Goal: Information Seeking & Learning: Check status

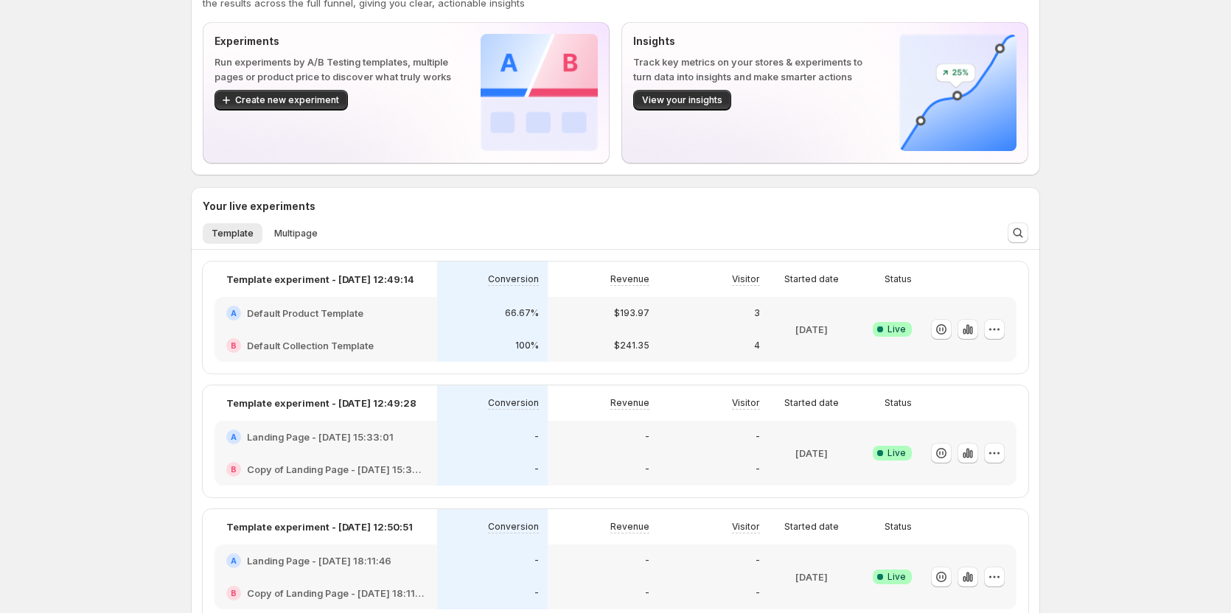
scroll to position [74, 0]
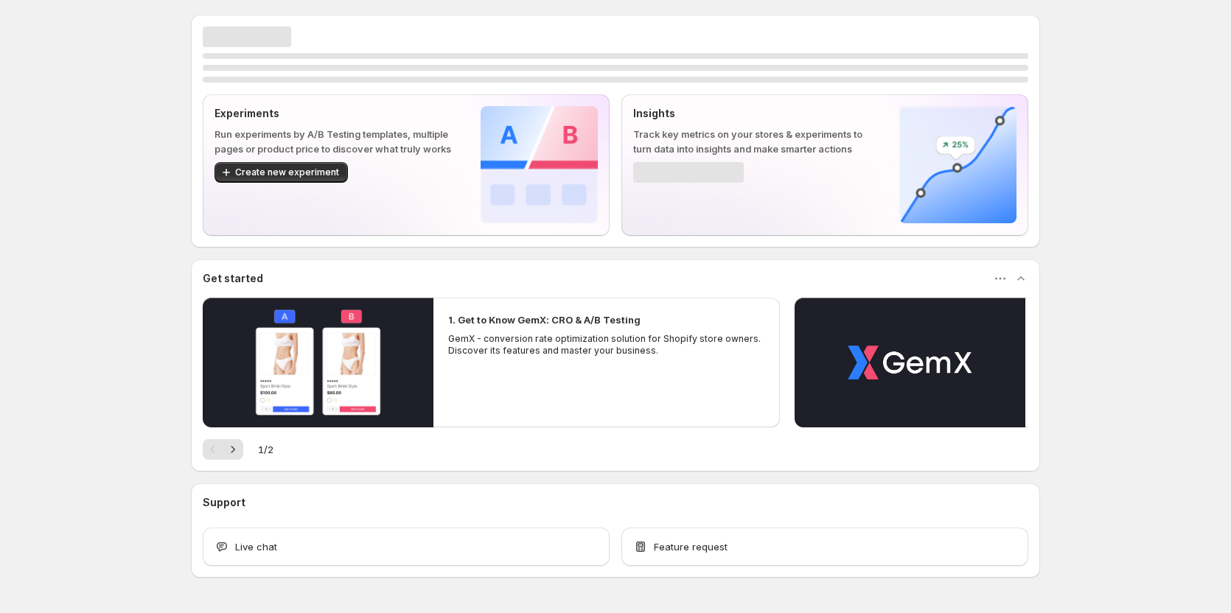
scroll to position [44, 0]
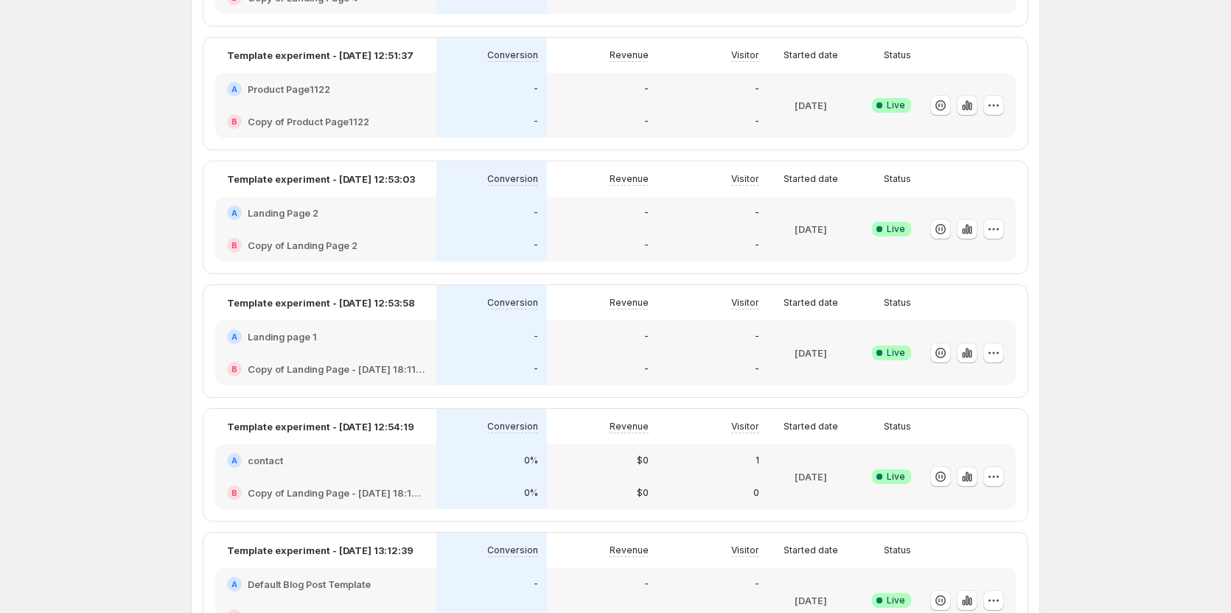
scroll to position [634, 0]
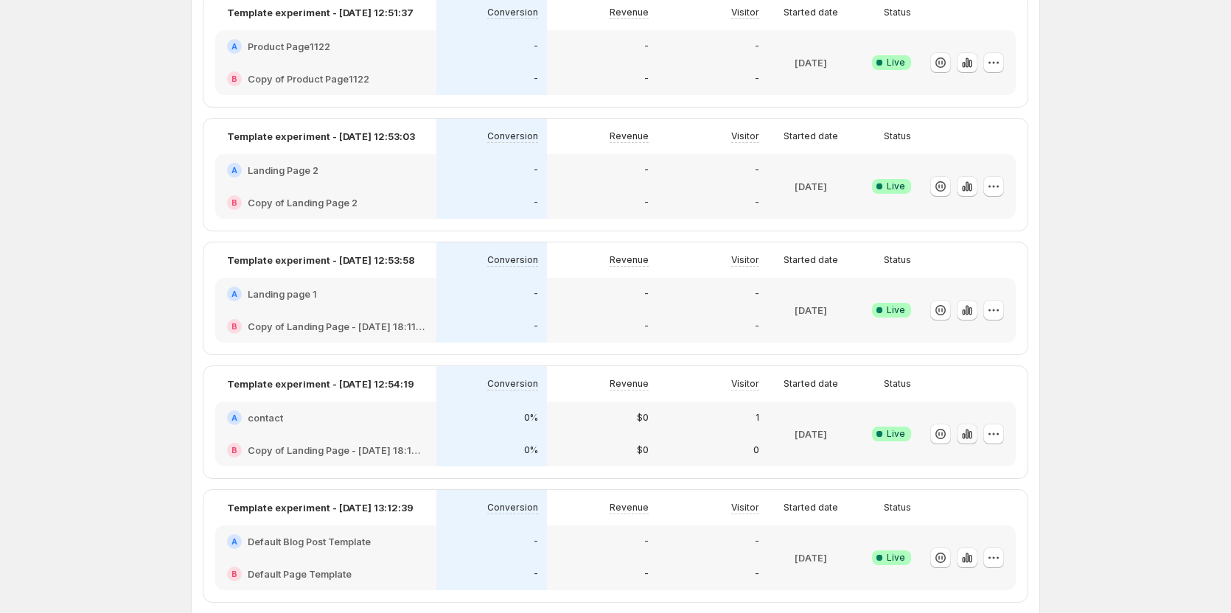
click at [968, 435] on icon "button" at bounding box center [966, 434] width 3 height 10
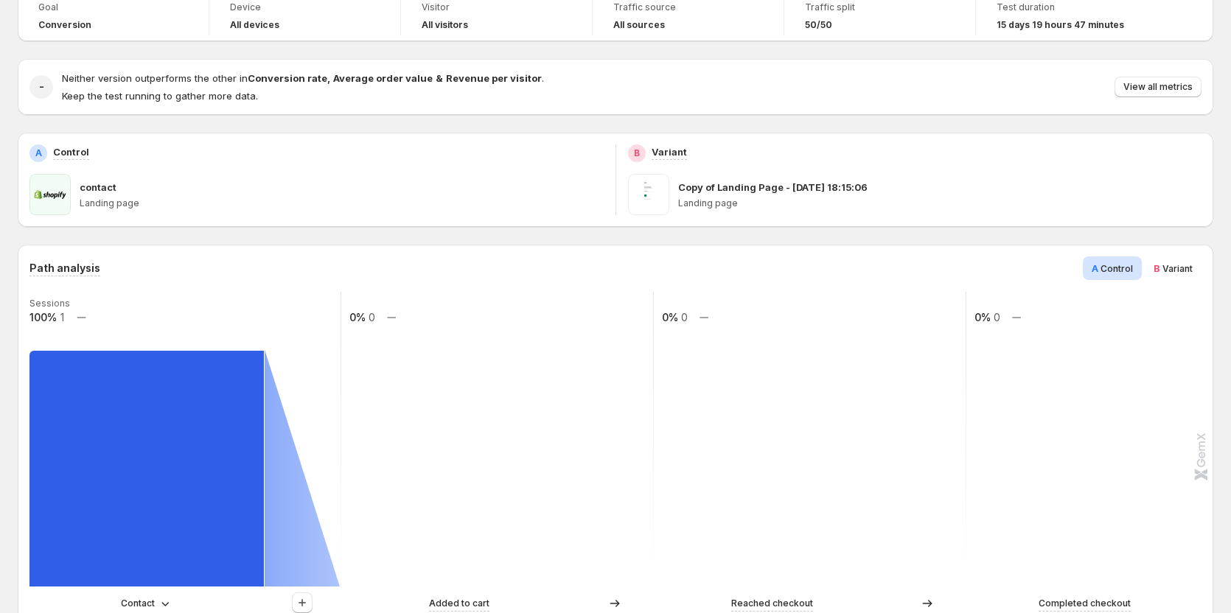
scroll to position [147, 0]
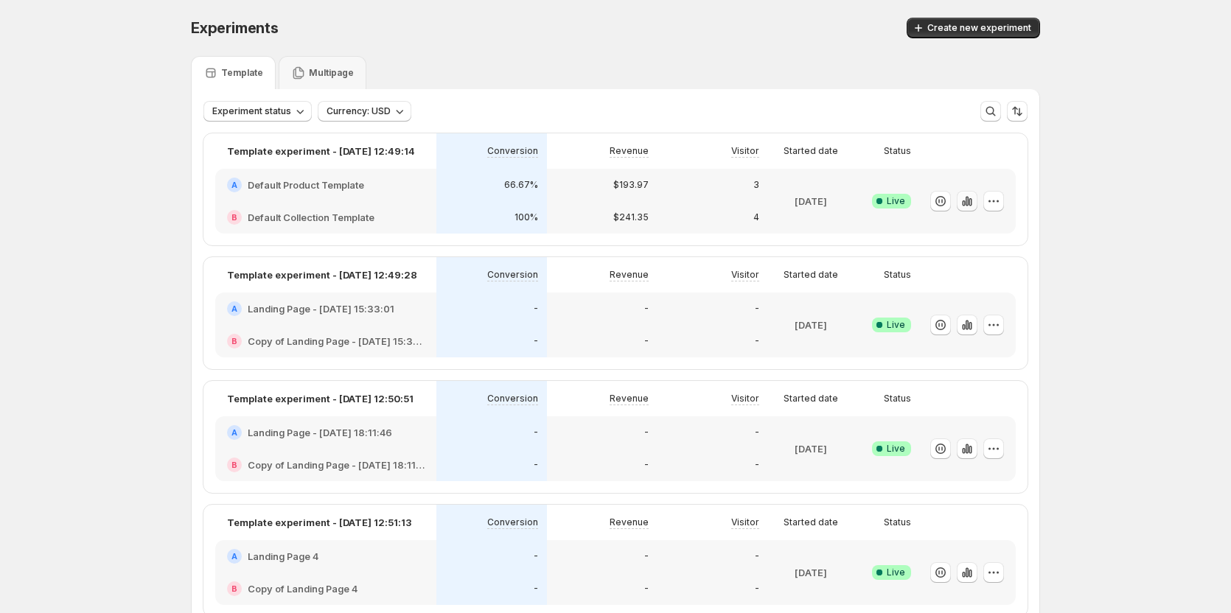
click at [971, 203] on icon "button" at bounding box center [969, 202] width 3 height 8
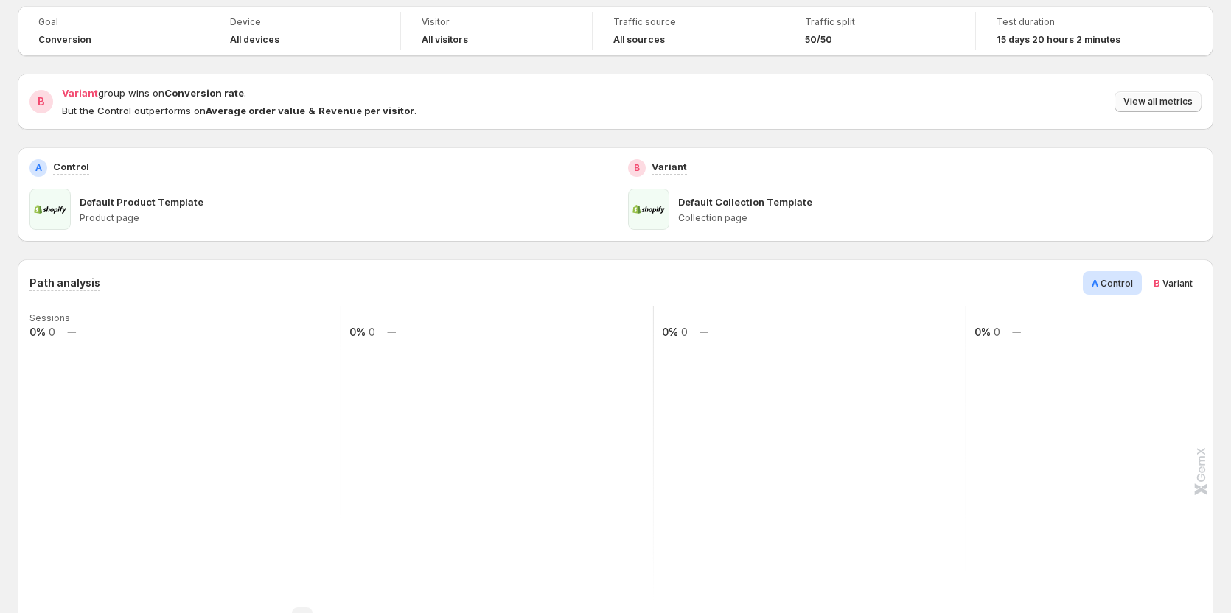
scroll to position [74, 0]
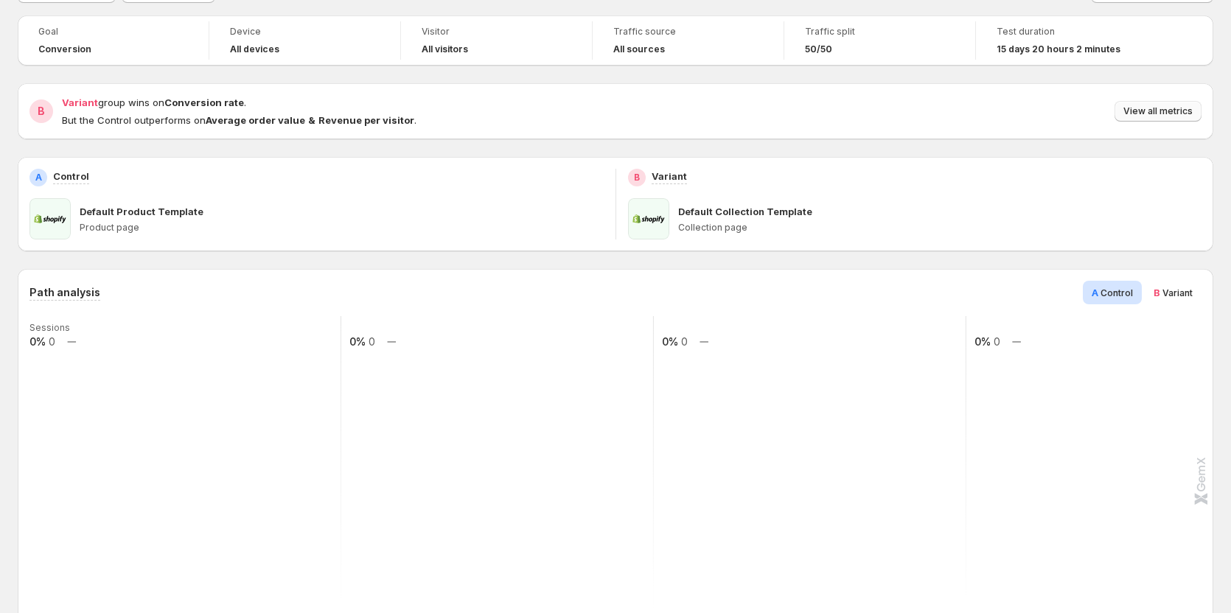
click at [1161, 120] on button "View all metrics" at bounding box center [1157, 111] width 87 height 21
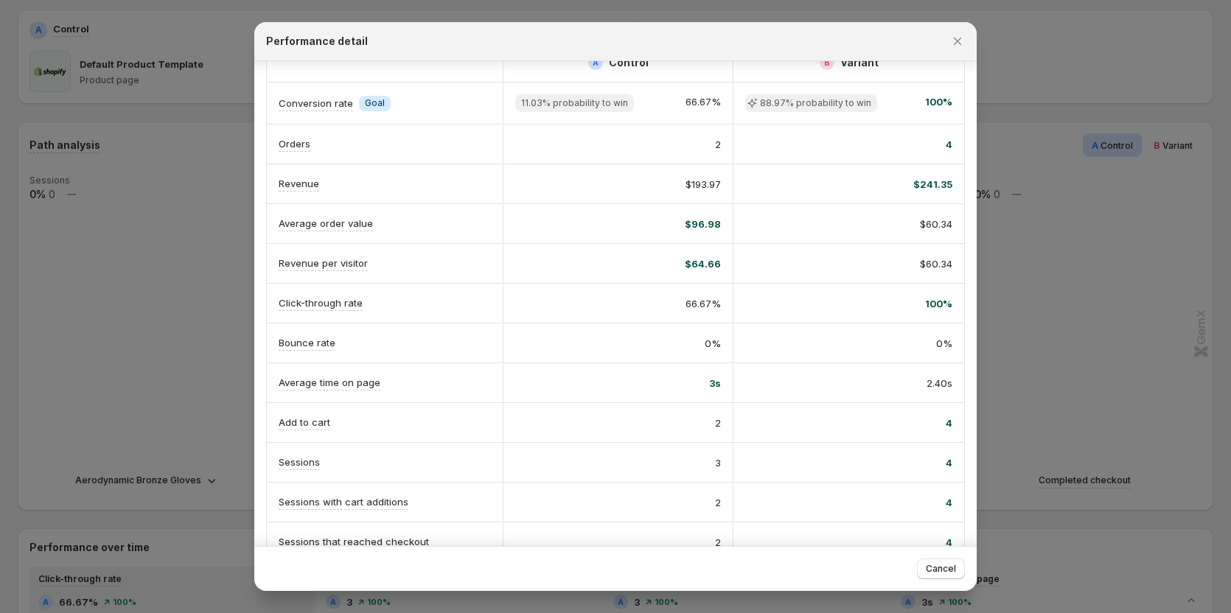
scroll to position [0, 0]
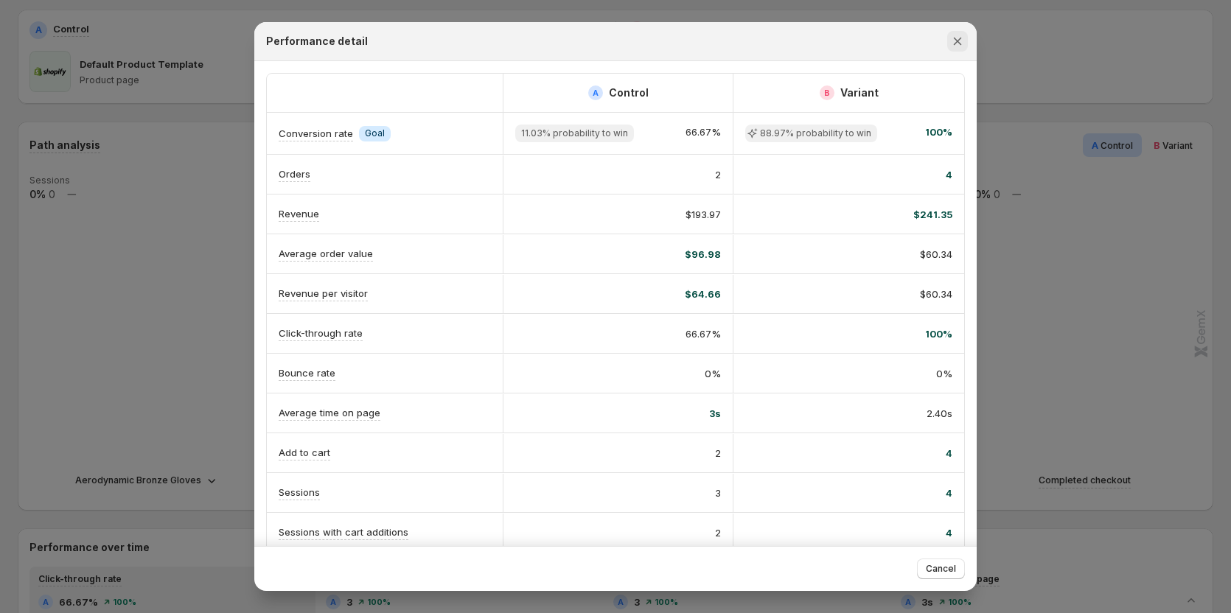
click at [950, 40] on icon "Close" at bounding box center [957, 41] width 15 height 15
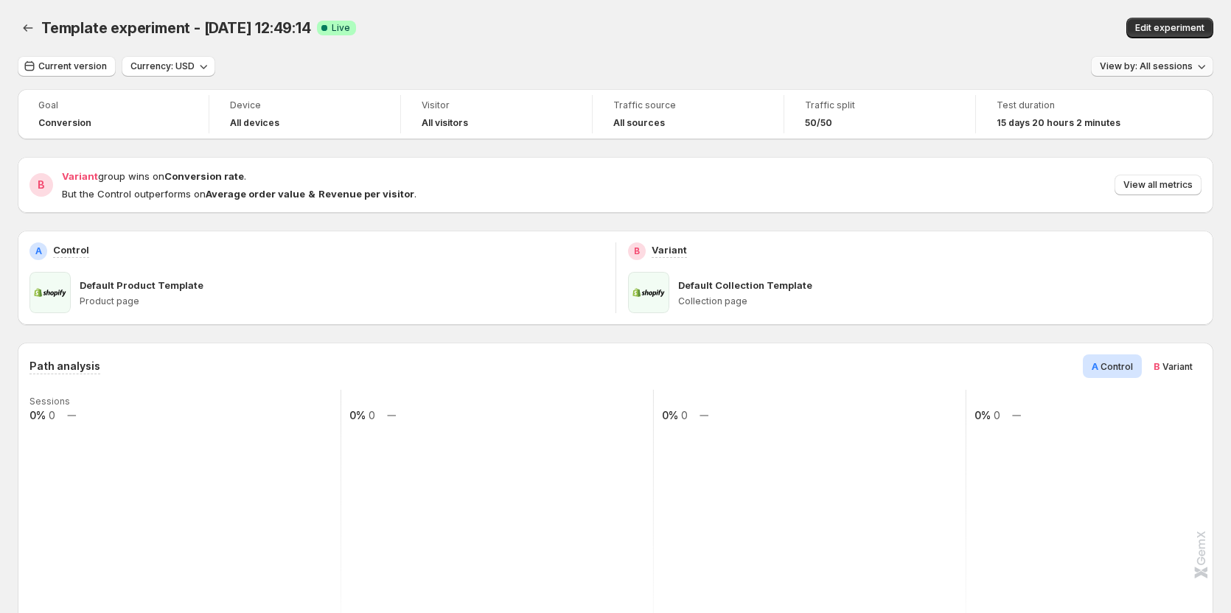
click at [1181, 69] on span "View by: All sessions" at bounding box center [1145, 66] width 93 height 12
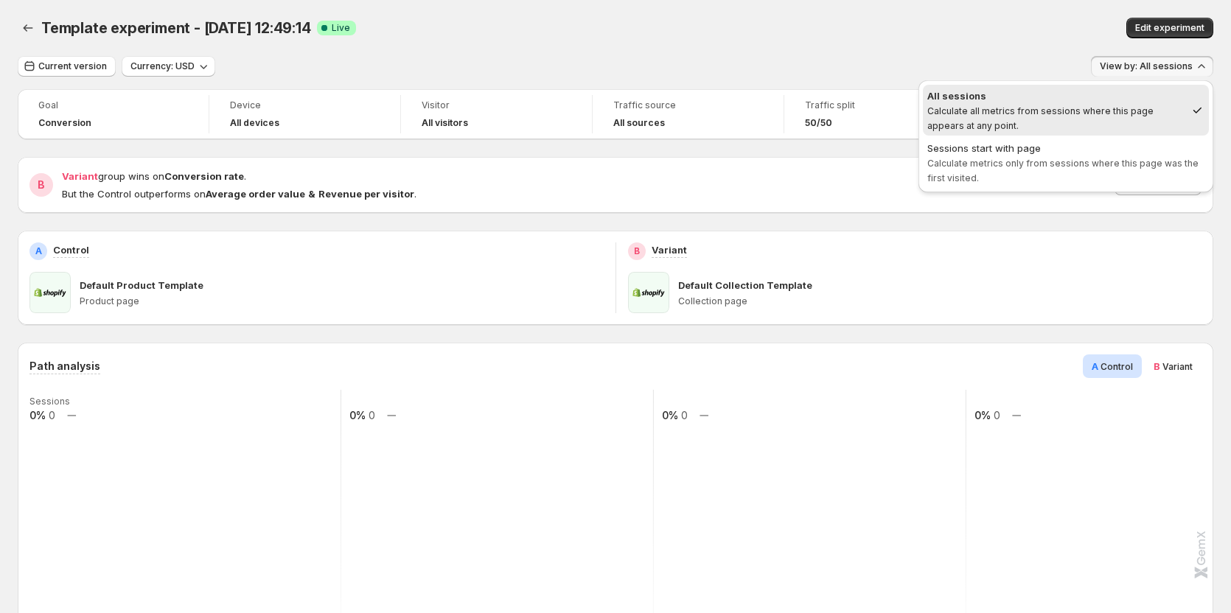
drag, startPoint x: 1082, startPoint y: 164, endPoint x: 1072, endPoint y: 167, distance: 10.7
click at [1077, 167] on span "Calculate metrics only from sessions where this page was the first visited." at bounding box center [1062, 171] width 271 height 26
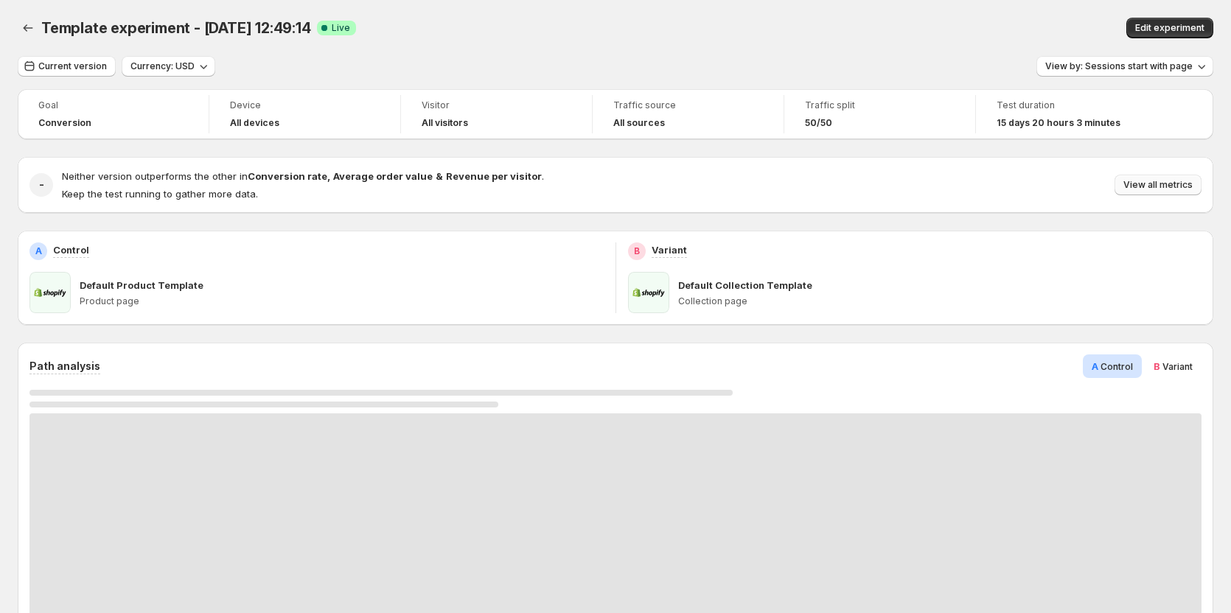
click at [1158, 189] on span "View all metrics" at bounding box center [1157, 185] width 69 height 12
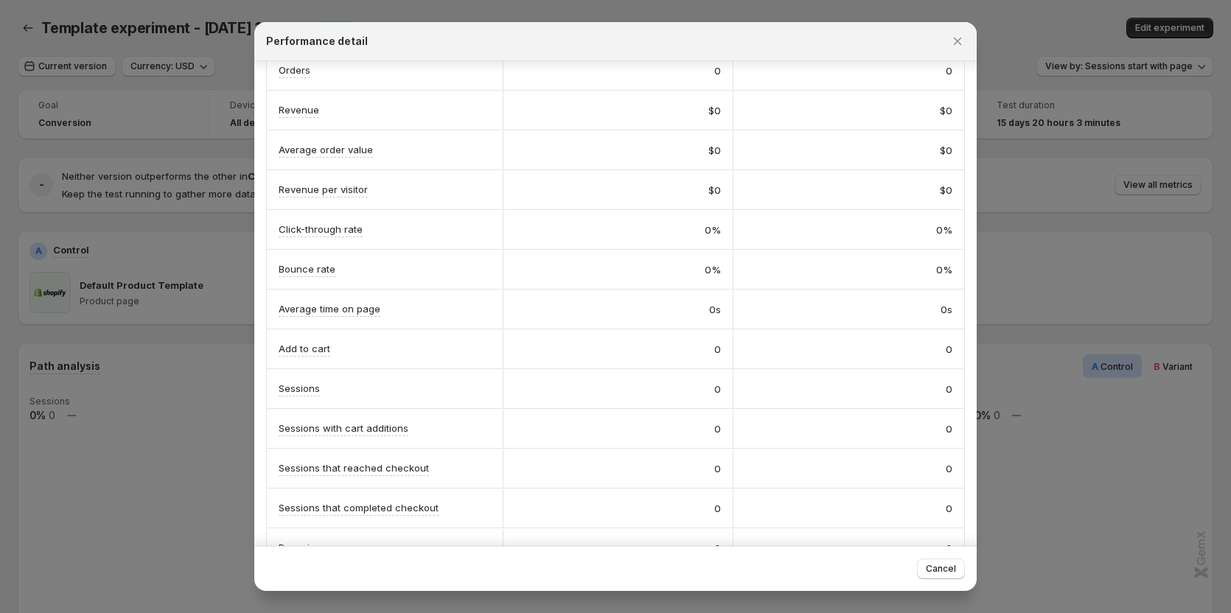
scroll to position [28, 0]
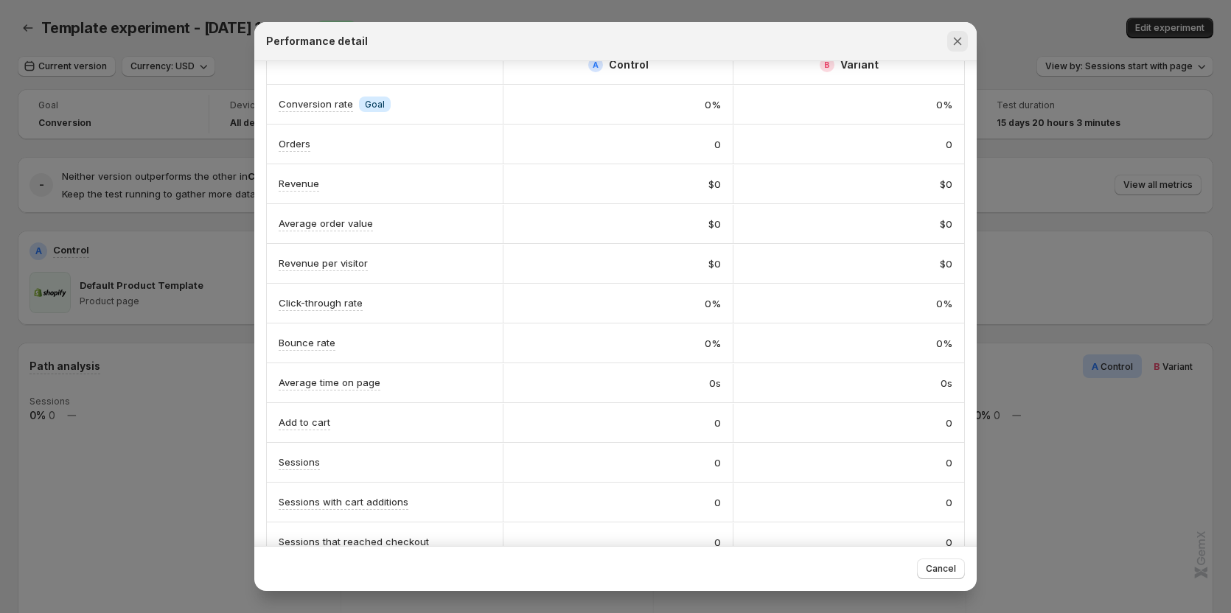
click at [957, 38] on icon "Close" at bounding box center [957, 41] width 15 height 15
